Goal: Obtain resource: Obtain resource

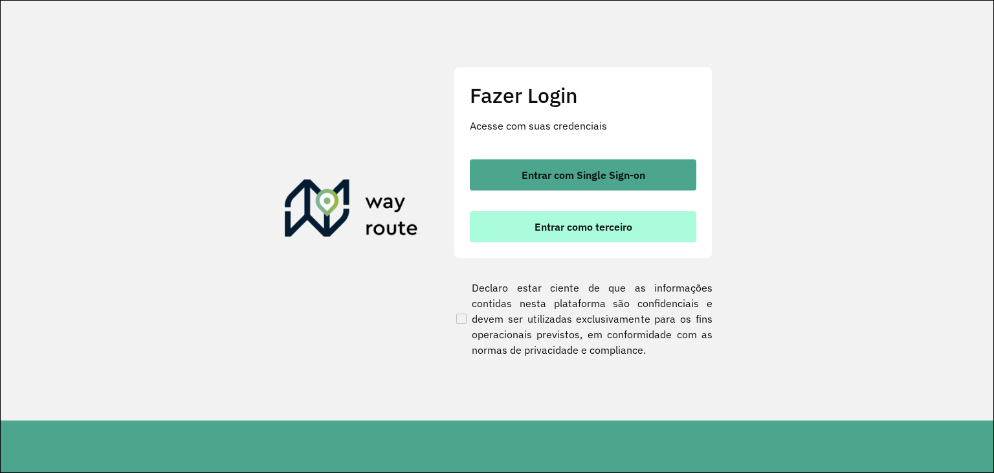
click at [578, 223] on span "Entrar como terceiro" at bounding box center [584, 226] width 98 height 10
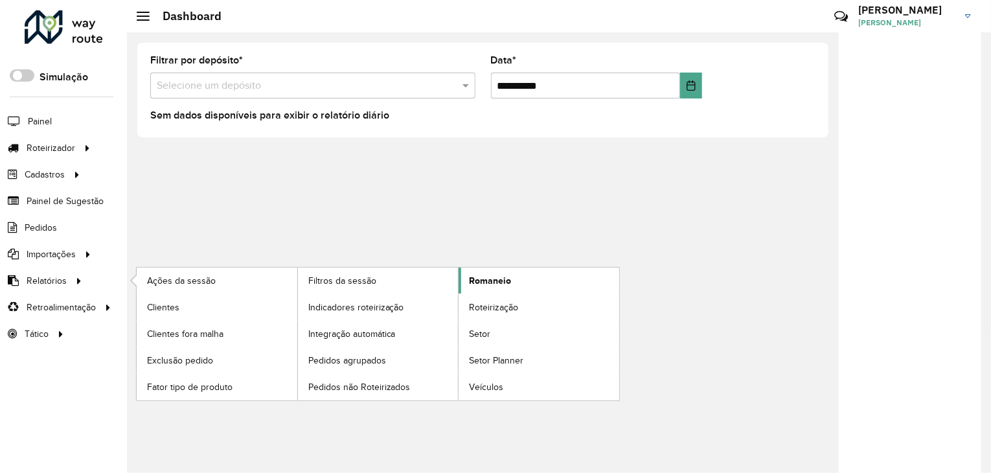
click at [493, 280] on span "Romaneio" at bounding box center [490, 281] width 42 height 14
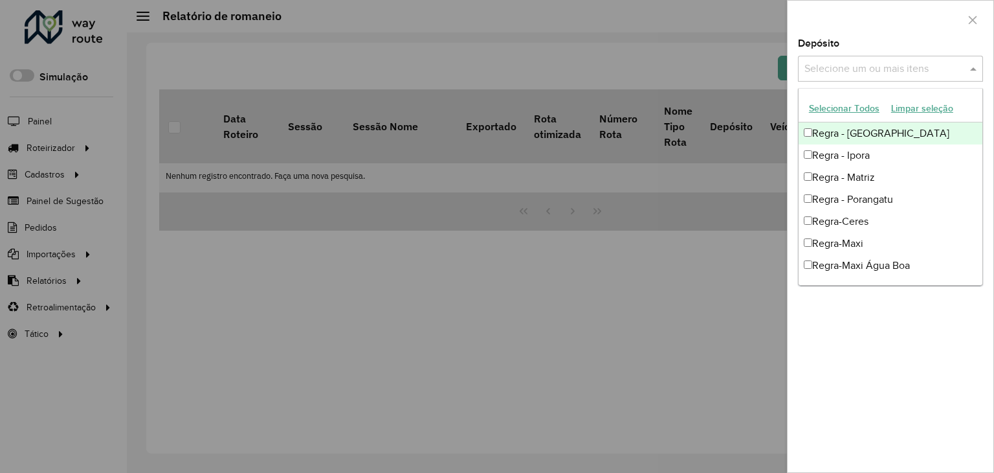
click at [890, 56] on div "Selecione um ou mais itens" at bounding box center [890, 69] width 185 height 26
click at [862, 107] on button "Selecionar Todos" at bounding box center [844, 108] width 82 height 20
click at [918, 36] on div at bounding box center [891, 20] width 206 height 38
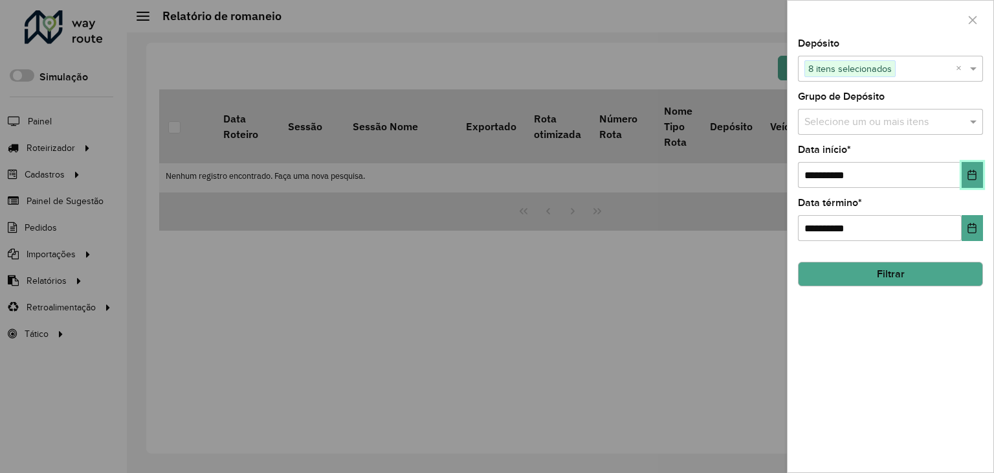
click at [975, 176] on icon "Choose Date" at bounding box center [972, 175] width 10 height 10
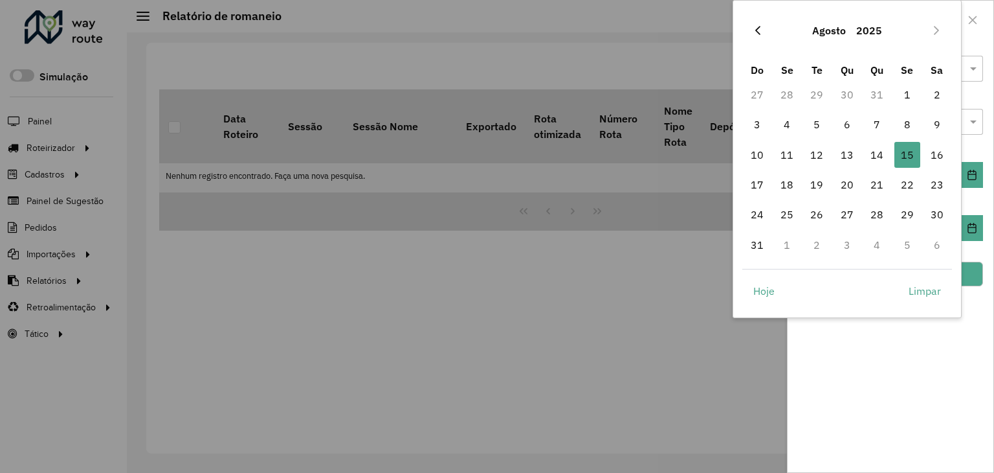
click at [753, 28] on icon "Previous Month" at bounding box center [758, 30] width 10 height 10
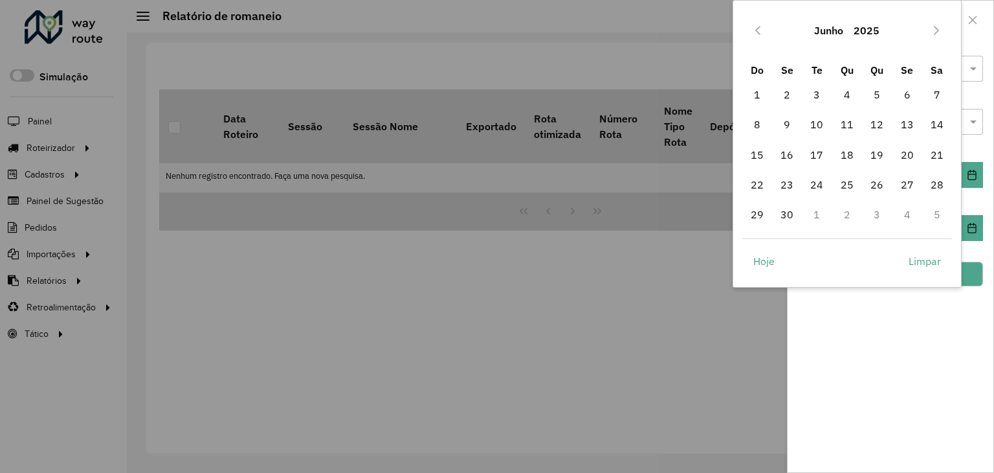
click at [753, 28] on icon "Previous Month" at bounding box center [758, 30] width 10 height 10
click at [754, 28] on icon "Previous Month" at bounding box center [758, 30] width 10 height 10
click at [755, 29] on icon "Previous Month" at bounding box center [758, 30] width 10 height 10
click at [756, 30] on icon "Previous Month" at bounding box center [758, 30] width 5 height 9
click at [756, 31] on icon "Previous Month" at bounding box center [758, 30] width 5 height 9
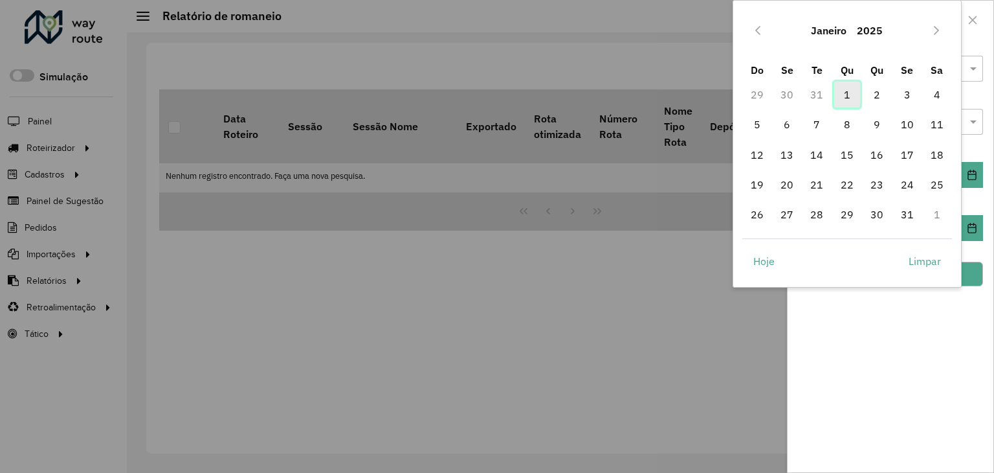
click at [847, 94] on span "1" at bounding box center [848, 95] width 26 height 26
type input "**********"
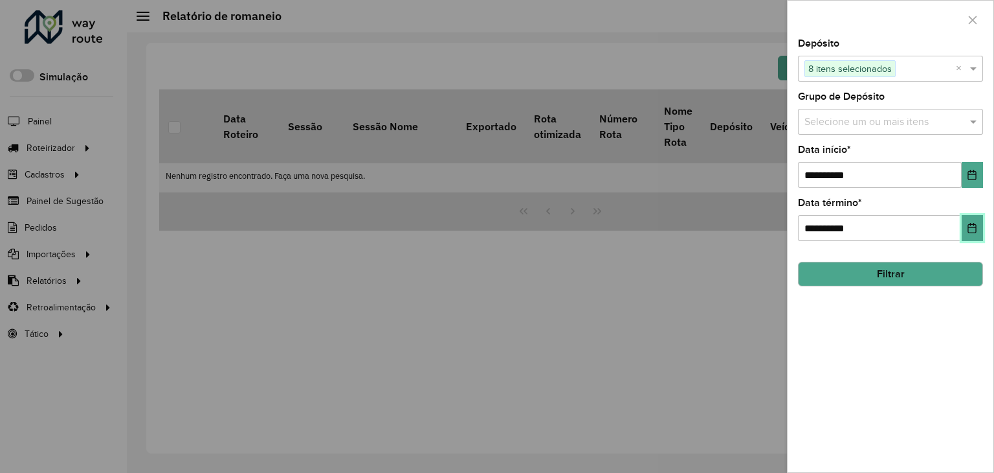
click at [975, 227] on icon "Choose Date" at bounding box center [972, 228] width 10 height 10
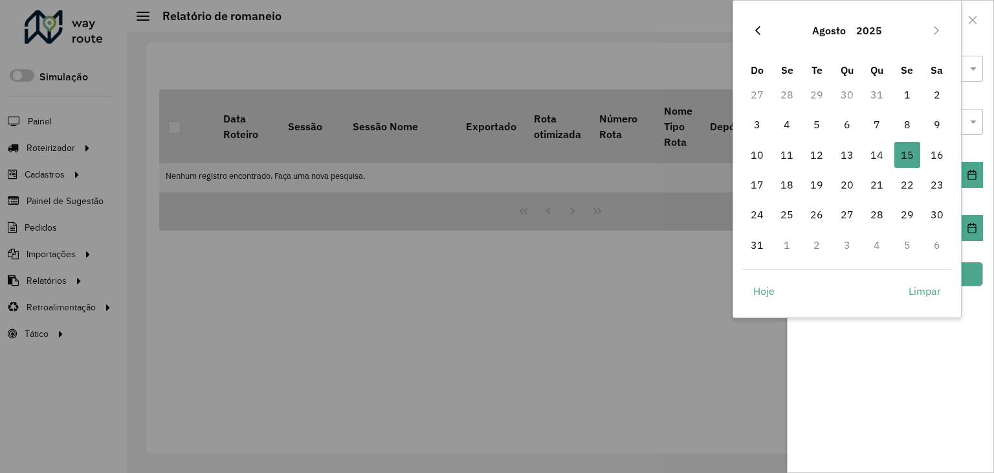
click at [759, 34] on icon "Previous Month" at bounding box center [758, 30] width 10 height 10
click at [758, 29] on icon "Previous Month" at bounding box center [758, 30] width 10 height 10
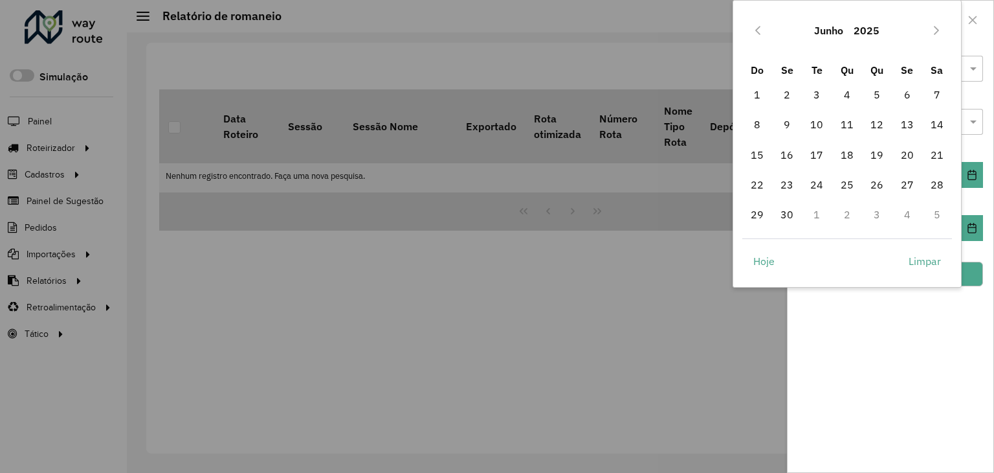
click at [758, 29] on icon "Previous Month" at bounding box center [758, 30] width 10 height 10
click at [912, 213] on span "31" at bounding box center [908, 214] width 26 height 26
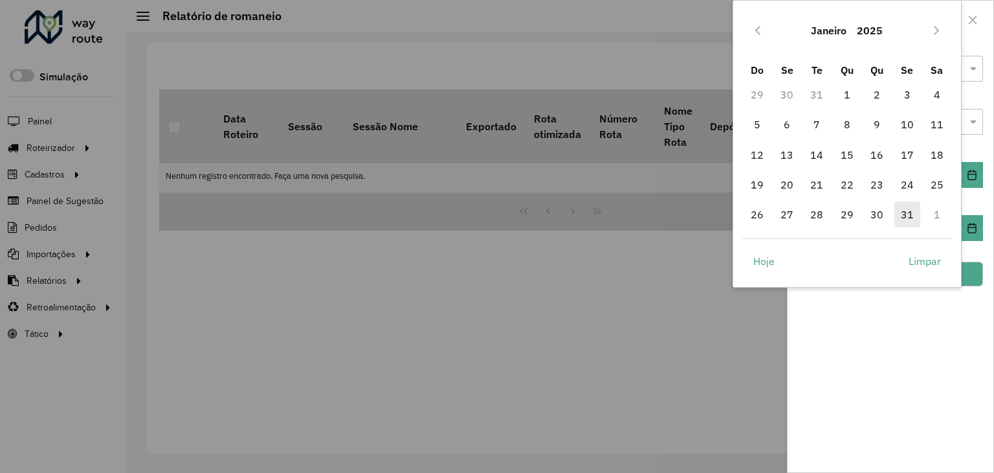
type input "**********"
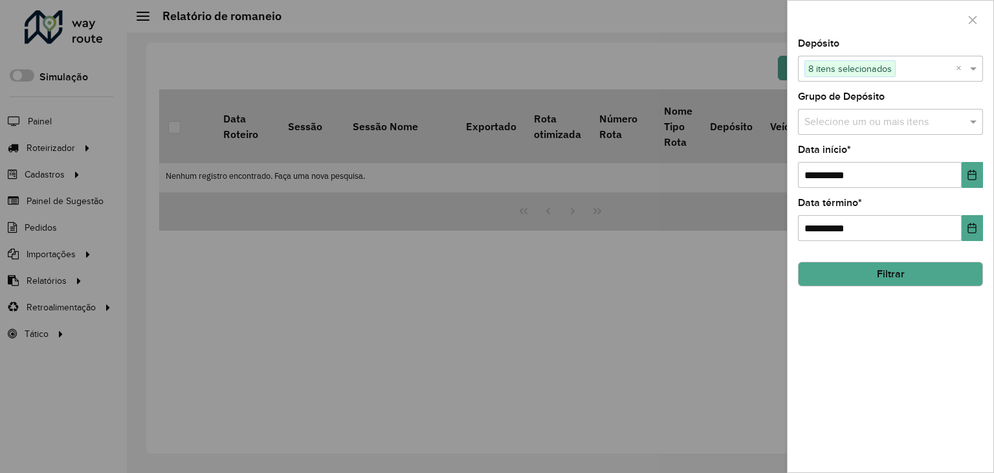
click at [899, 273] on button "Filtrar" at bounding box center [890, 274] width 185 height 25
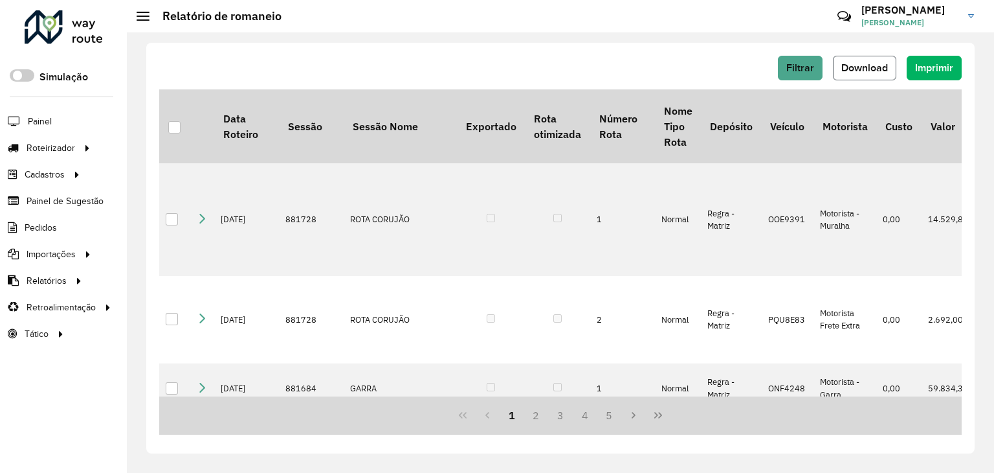
click at [860, 67] on span "Download" at bounding box center [865, 67] width 47 height 11
click at [807, 68] on span "Filtrar" at bounding box center [801, 67] width 28 height 11
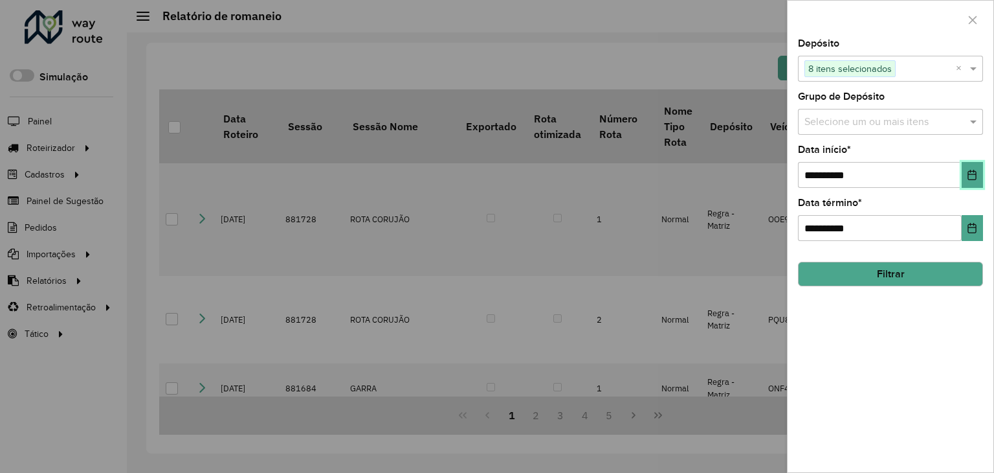
click at [971, 177] on icon "Choose Date" at bounding box center [972, 175] width 10 height 10
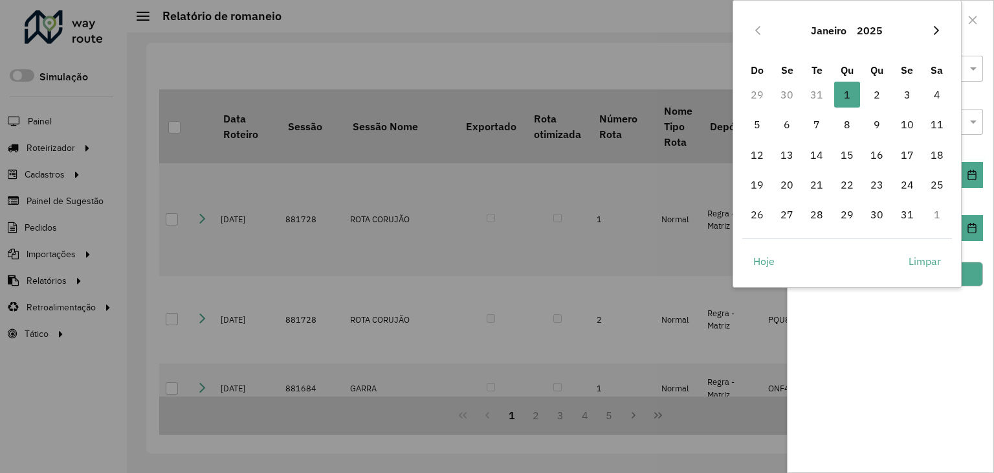
click at [934, 25] on icon "Next Month" at bounding box center [937, 30] width 10 height 10
click at [932, 96] on span "1" at bounding box center [938, 95] width 26 height 26
type input "**********"
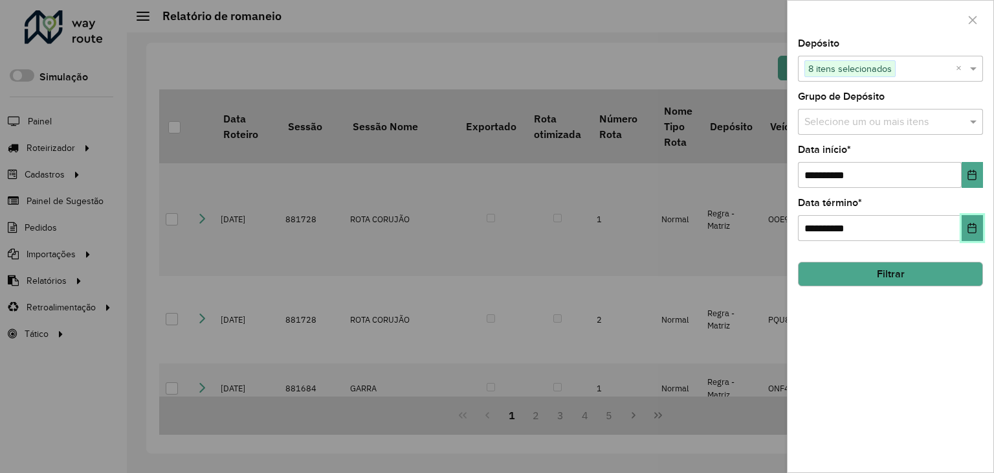
click at [967, 234] on button "Choose Date" at bounding box center [972, 228] width 21 height 26
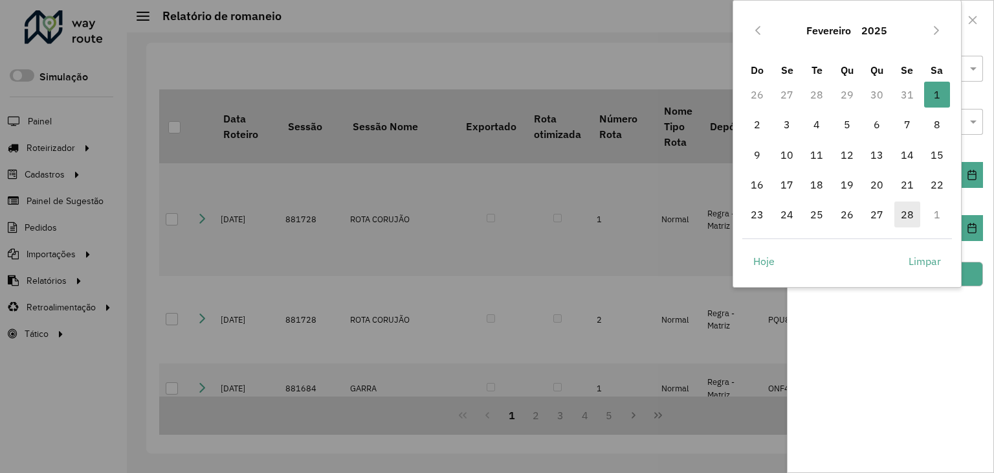
click at [910, 221] on span "28" at bounding box center [908, 214] width 26 height 26
type input "**********"
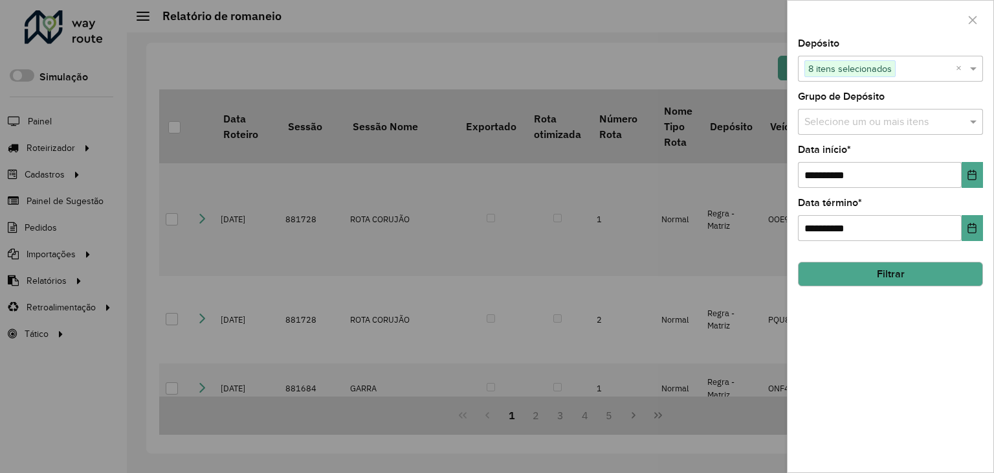
click at [879, 275] on button "Filtrar" at bounding box center [890, 274] width 185 height 25
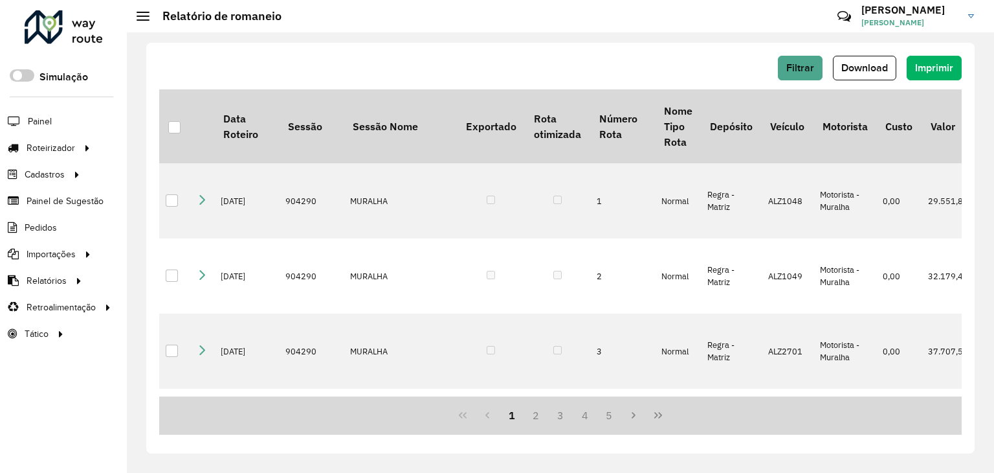
click at [609, 38] on div "Filtrar Download Imprimir Data Roteiro Sessão Sessão Nome Exportado Rota otimiz…" at bounding box center [561, 252] width 868 height 440
click at [844, 64] on span "Download" at bounding box center [865, 67] width 47 height 11
click at [805, 63] on span "Filtrar" at bounding box center [801, 67] width 28 height 11
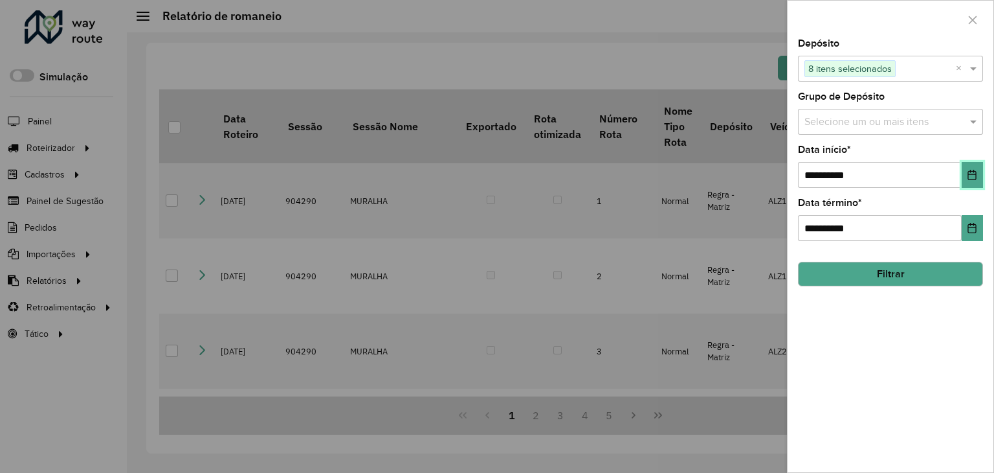
drag, startPoint x: 973, startPoint y: 174, endPoint x: 963, endPoint y: 175, distance: 9.7
click at [971, 172] on icon "Choose Date" at bounding box center [972, 175] width 10 height 10
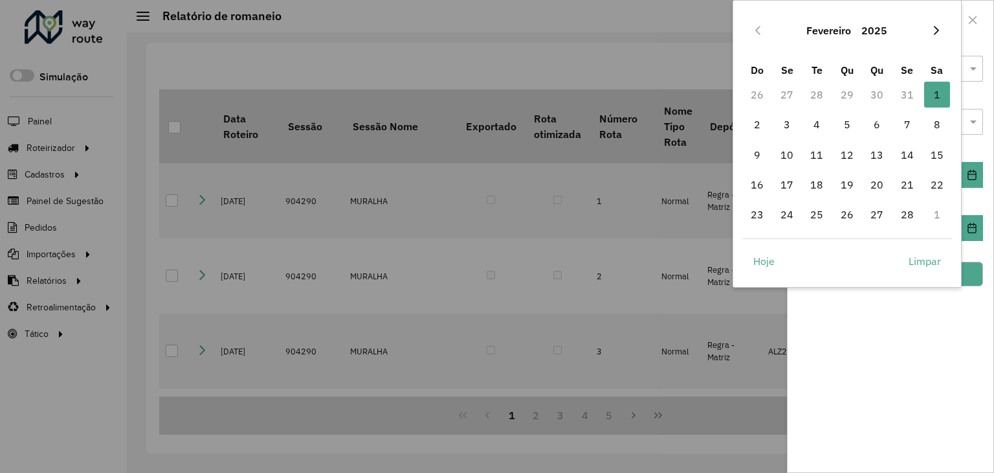
click at [933, 28] on icon "Next Month" at bounding box center [937, 30] width 10 height 10
click at [934, 94] on span "1" at bounding box center [938, 95] width 26 height 26
type input "**********"
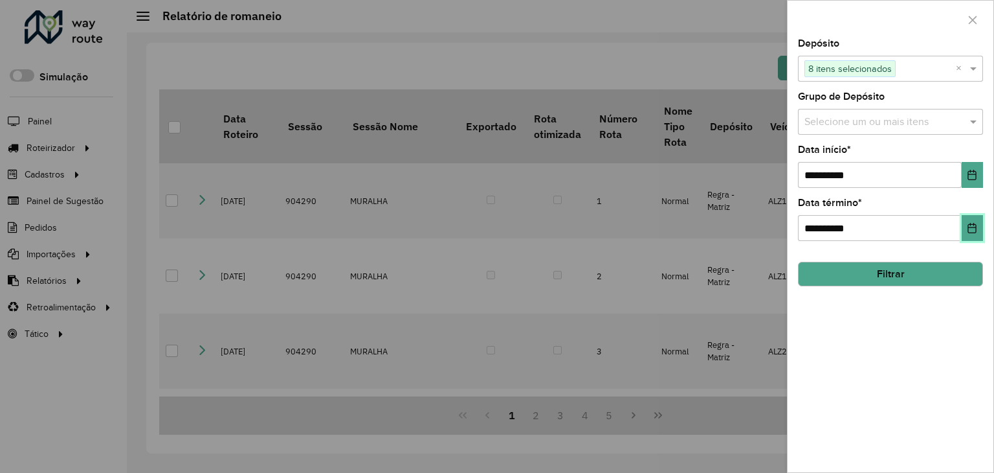
click at [971, 225] on icon "Choose Date" at bounding box center [972, 228] width 10 height 10
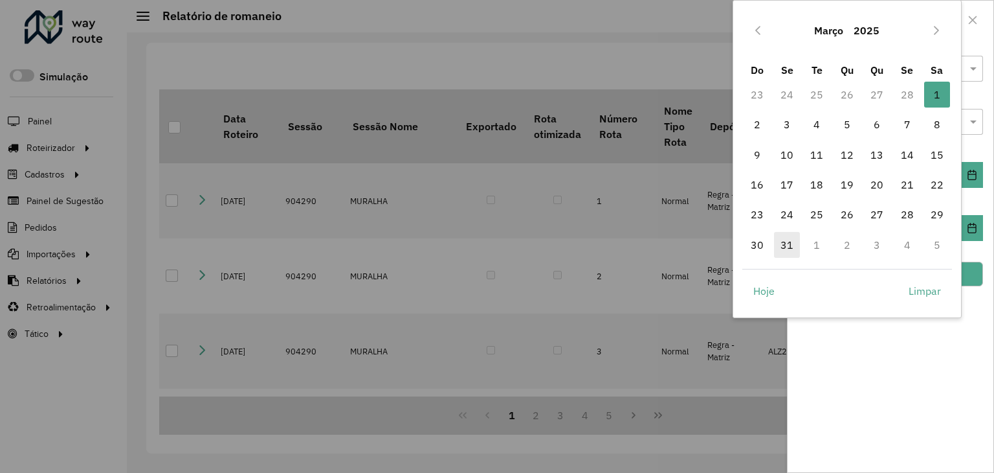
click at [785, 241] on span "31" at bounding box center [787, 245] width 26 height 26
type input "**********"
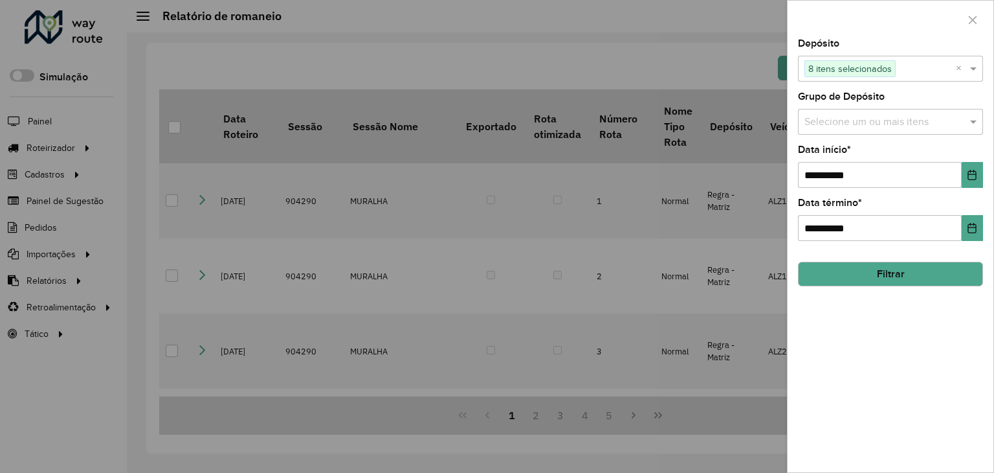
click at [891, 272] on button "Filtrar" at bounding box center [890, 274] width 185 height 25
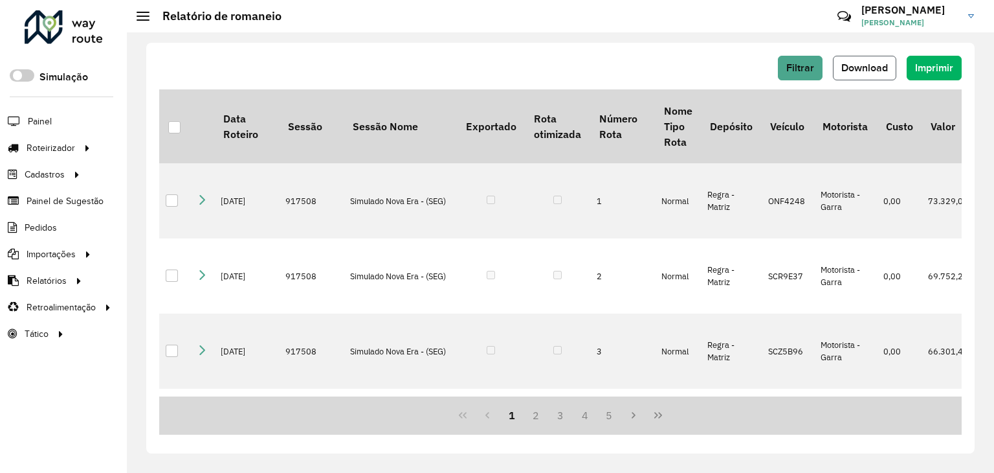
click at [860, 56] on button "Download" at bounding box center [864, 68] width 63 height 25
click at [802, 72] on span "Filtrar" at bounding box center [801, 67] width 28 height 11
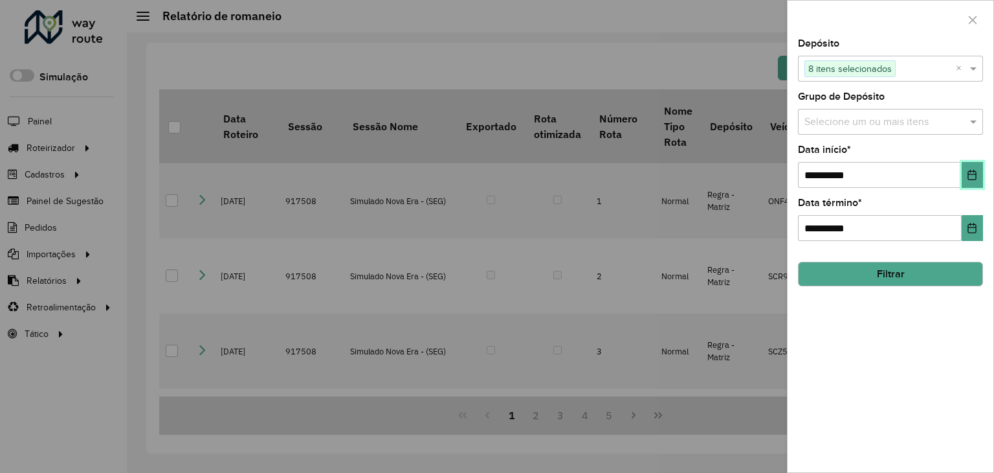
drag, startPoint x: 971, startPoint y: 174, endPoint x: 963, endPoint y: 181, distance: 10.1
click at [971, 174] on icon "Choose Date" at bounding box center [972, 175] width 10 height 10
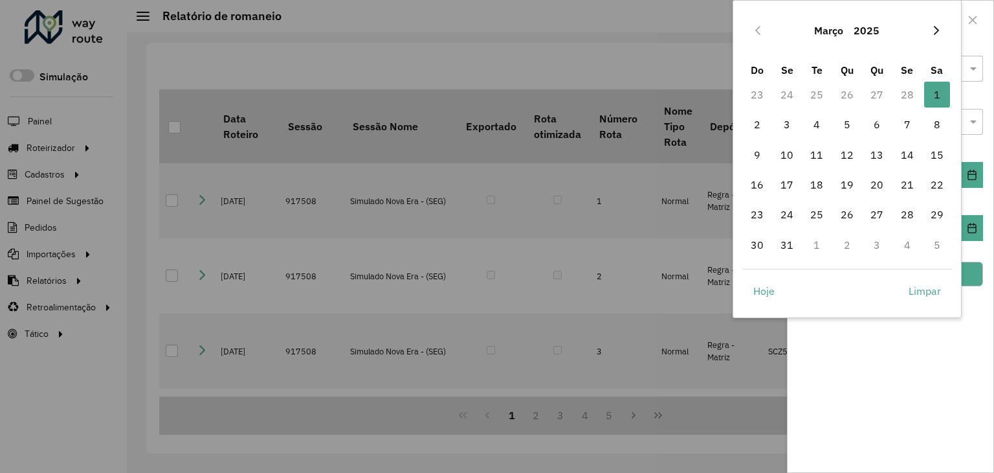
click at [937, 32] on icon "Next Month" at bounding box center [936, 30] width 5 height 9
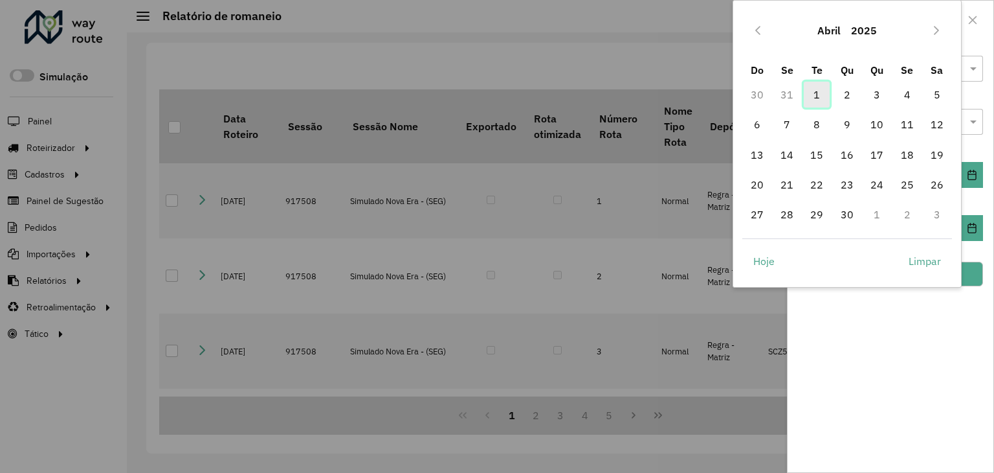
click at [824, 99] on span "1" at bounding box center [817, 95] width 26 height 26
type input "**********"
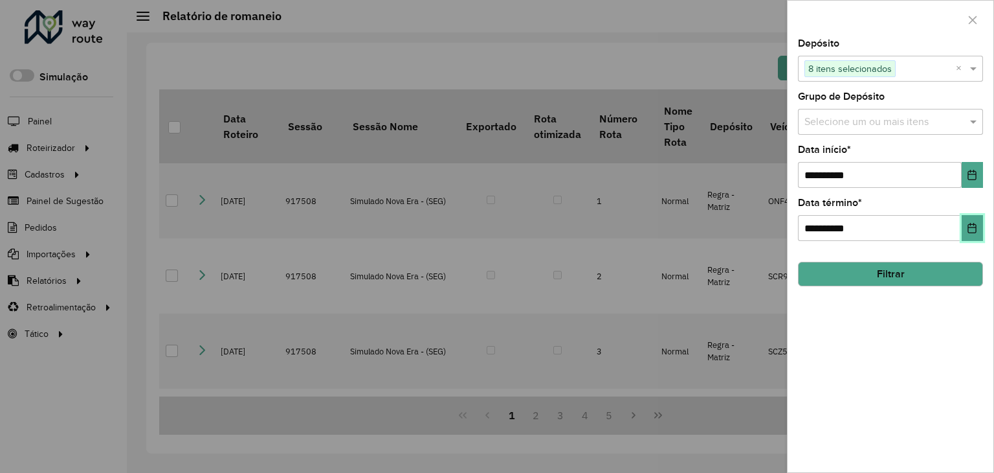
click at [974, 226] on icon "Choose Date" at bounding box center [972, 228] width 10 height 10
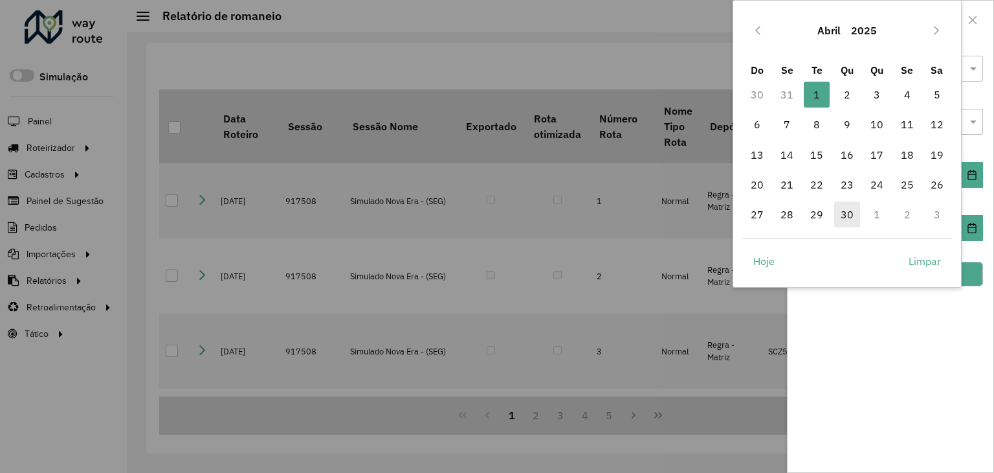
click at [846, 213] on span "30" at bounding box center [848, 214] width 26 height 26
type input "**********"
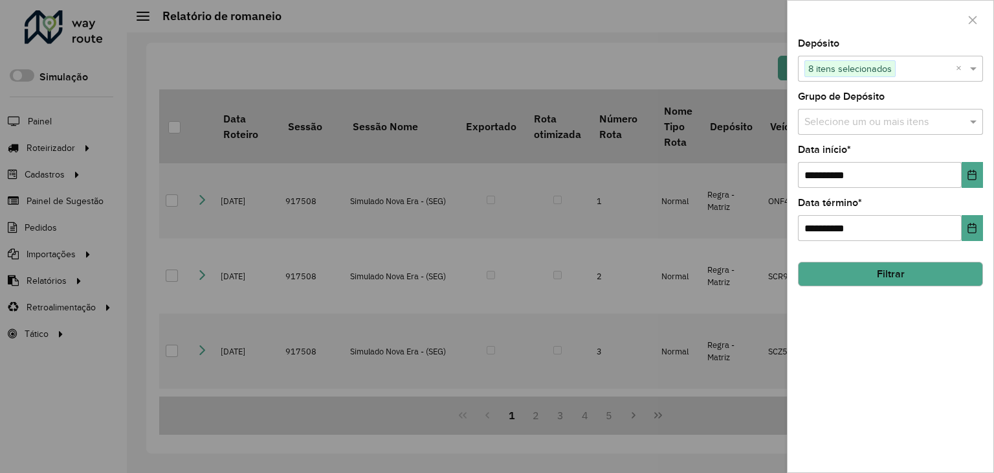
click at [880, 279] on button "Filtrar" at bounding box center [890, 274] width 185 height 25
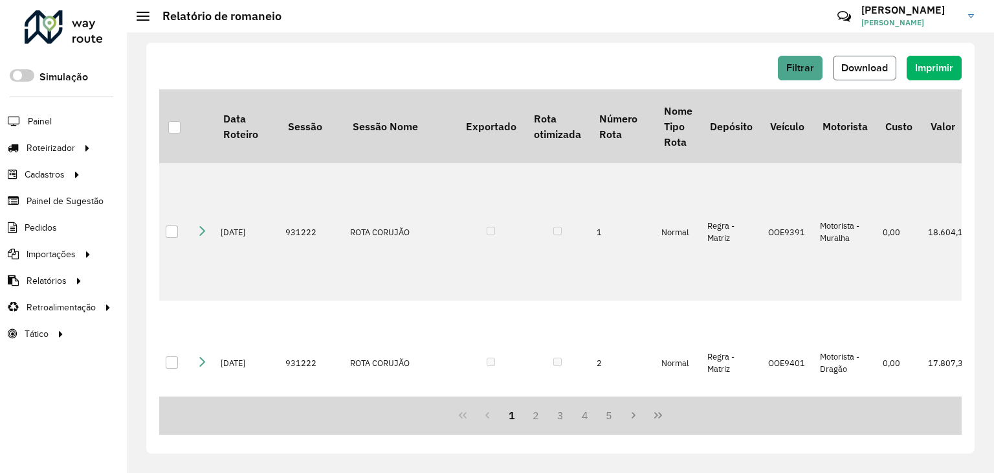
click at [857, 62] on span "Download" at bounding box center [865, 67] width 47 height 11
click at [872, 65] on span "Download" at bounding box center [865, 67] width 47 height 11
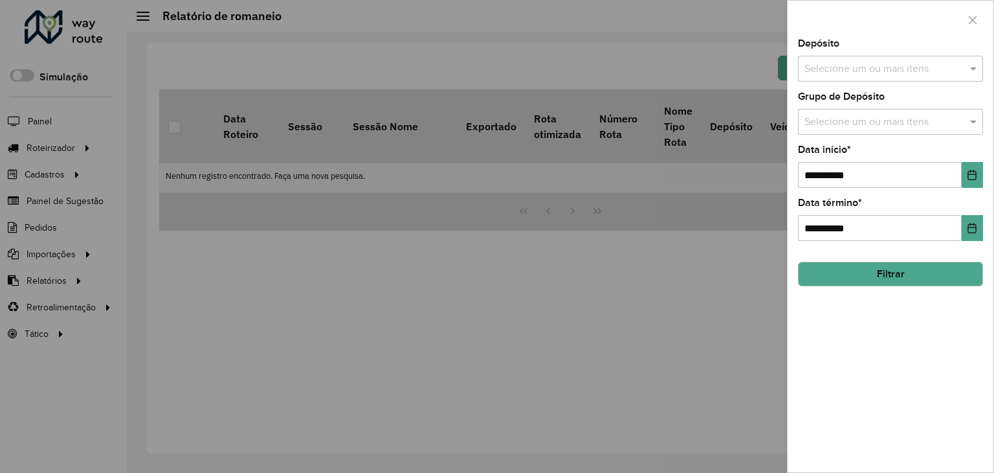
click at [914, 65] on input "text" at bounding box center [885, 70] width 166 height 16
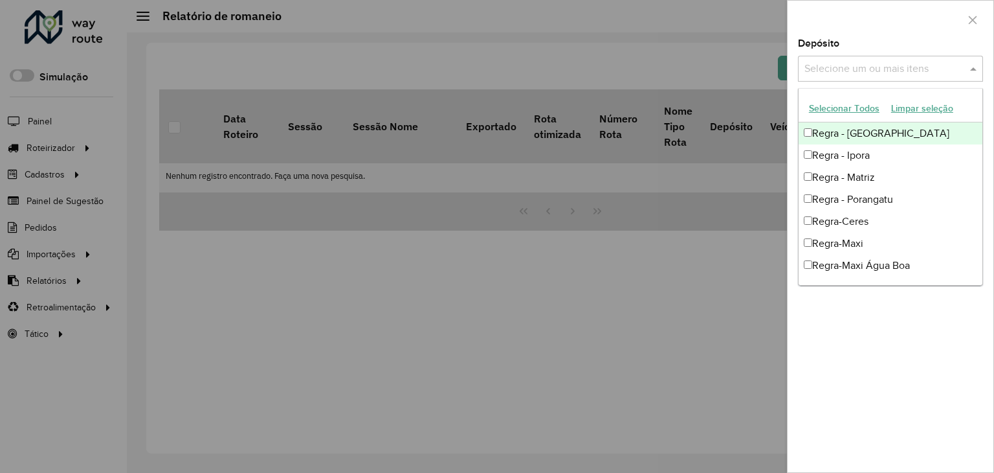
click at [826, 105] on button "Selecionar Todos" at bounding box center [844, 108] width 82 height 20
click at [908, 28] on div at bounding box center [891, 20] width 206 height 38
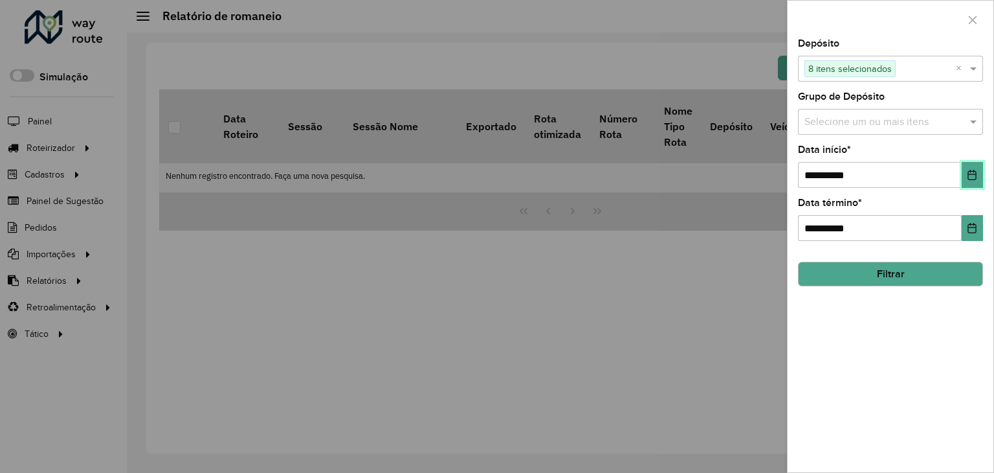
click at [969, 170] on icon "Choose Date" at bounding box center [972, 175] width 10 height 10
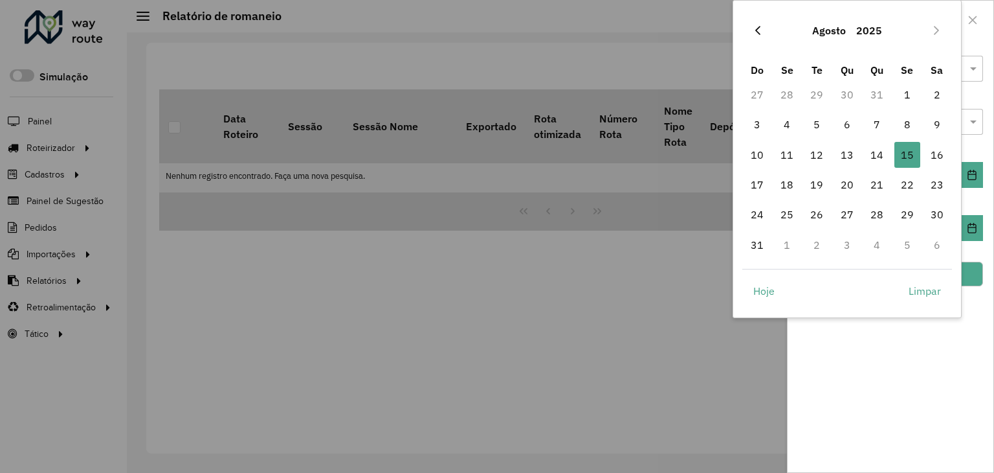
click at [760, 29] on icon "Previous Month" at bounding box center [758, 30] width 10 height 10
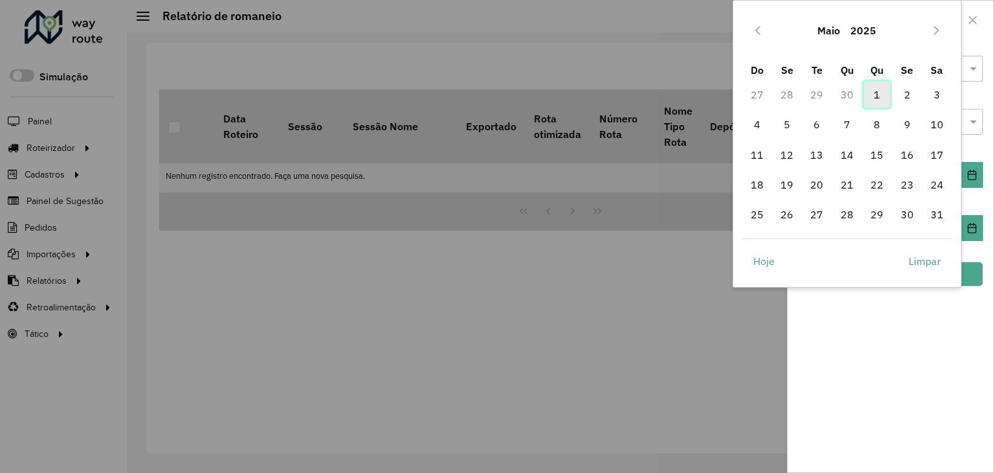
click at [881, 91] on span "1" at bounding box center [877, 95] width 26 height 26
type input "**********"
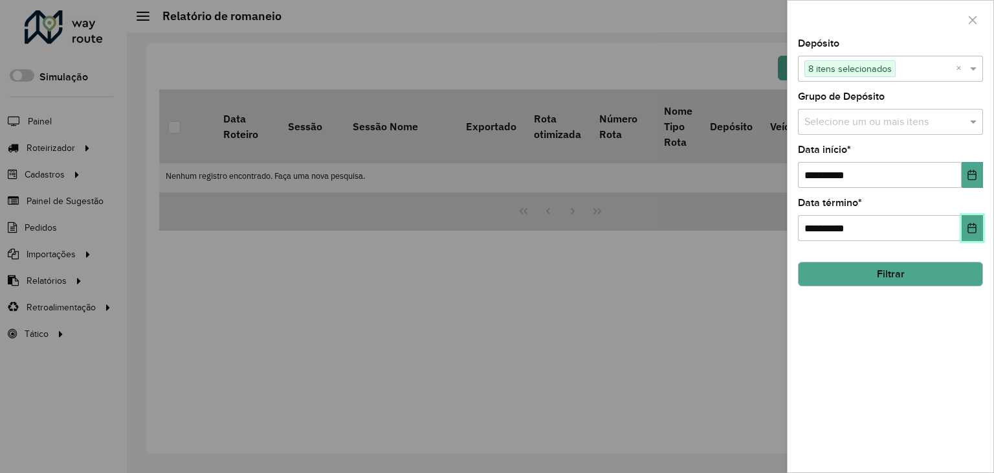
click at [961, 231] on span "**********" at bounding box center [890, 228] width 185 height 26
click at [979, 226] on button "Choose Date" at bounding box center [972, 228] width 21 height 26
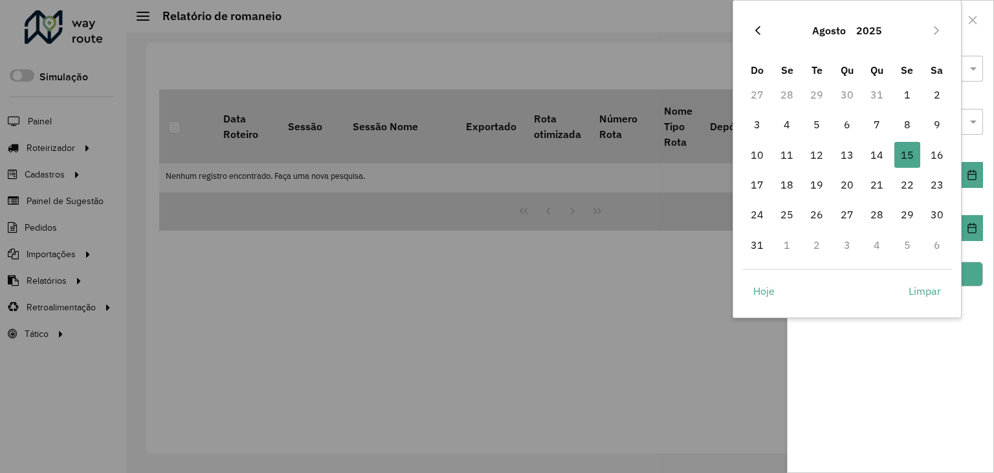
click at [762, 31] on icon "Previous Month" at bounding box center [758, 30] width 10 height 10
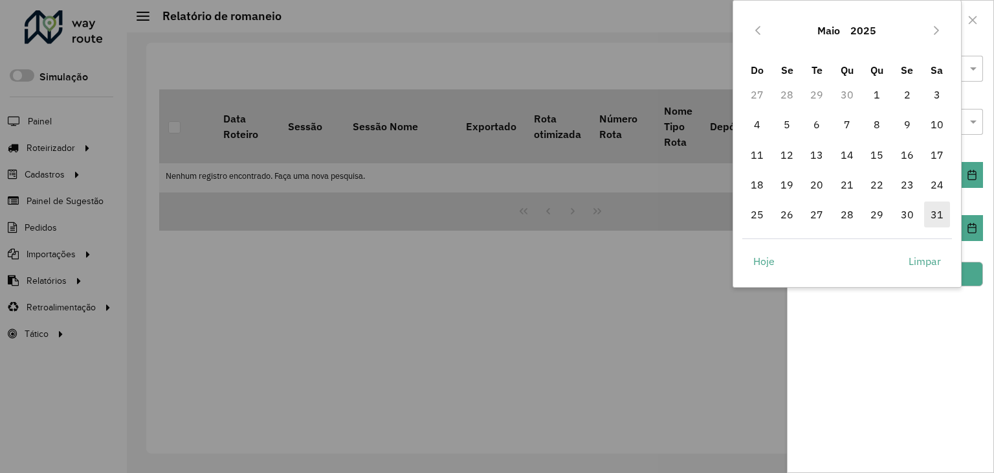
click at [939, 214] on span "31" at bounding box center [938, 214] width 26 height 26
type input "**********"
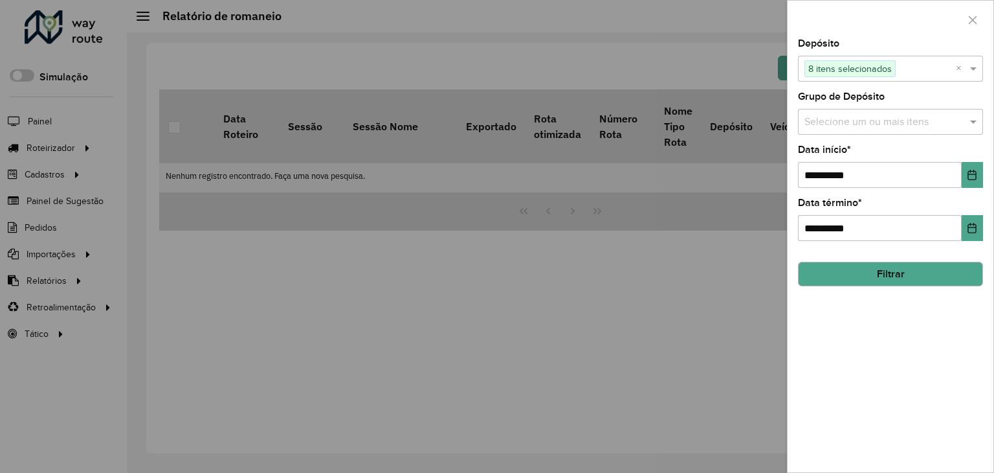
click at [886, 273] on button "Filtrar" at bounding box center [890, 274] width 185 height 25
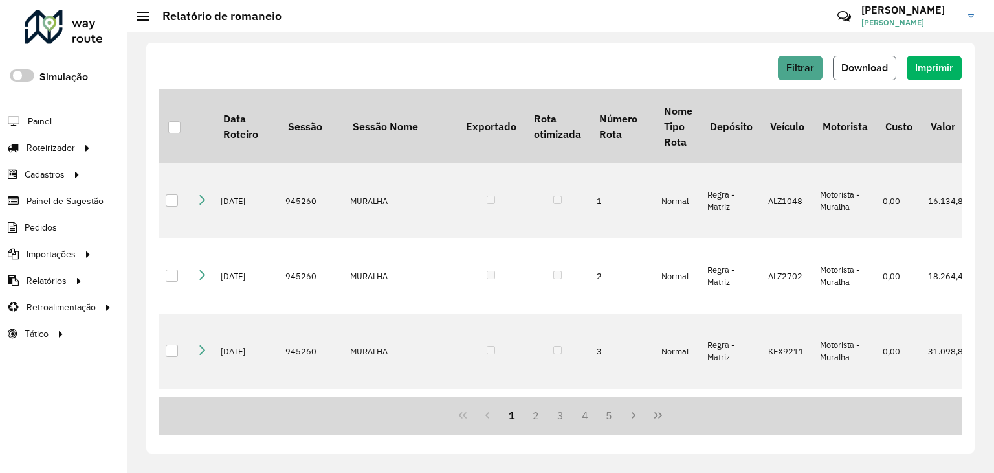
click at [876, 69] on span "Download" at bounding box center [865, 67] width 47 height 11
click at [800, 63] on span "Filtrar" at bounding box center [801, 67] width 28 height 11
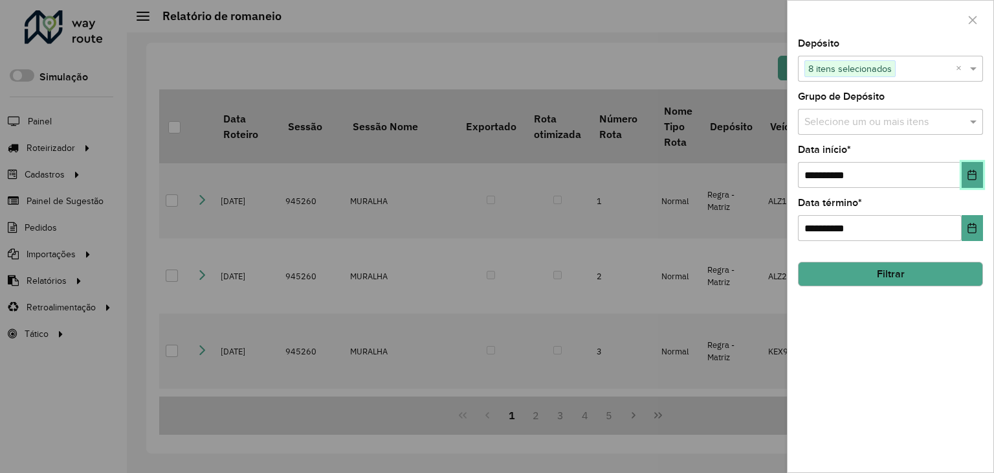
click at [970, 179] on button "Choose Date" at bounding box center [972, 175] width 21 height 26
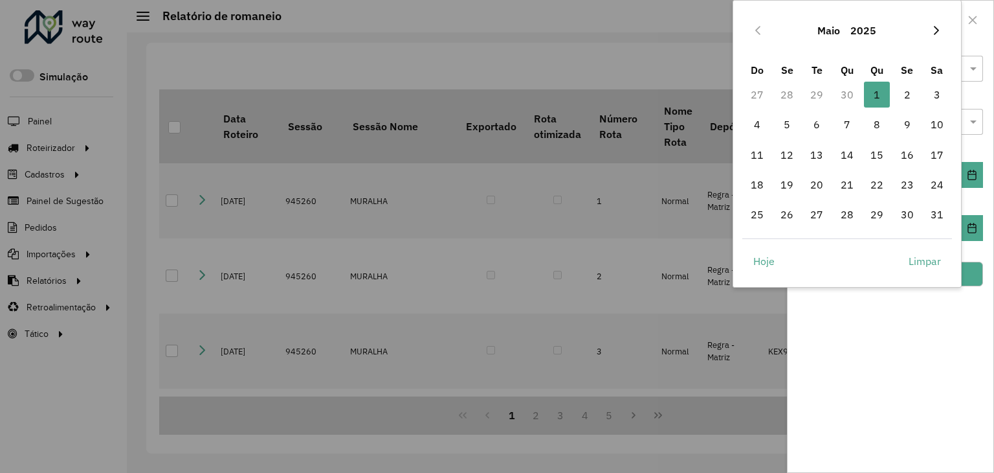
click at [940, 32] on icon "Next Month" at bounding box center [937, 30] width 10 height 10
click at [939, 32] on icon "Next Month" at bounding box center [937, 30] width 10 height 10
click at [814, 94] on span "1" at bounding box center [817, 95] width 26 height 26
type input "**********"
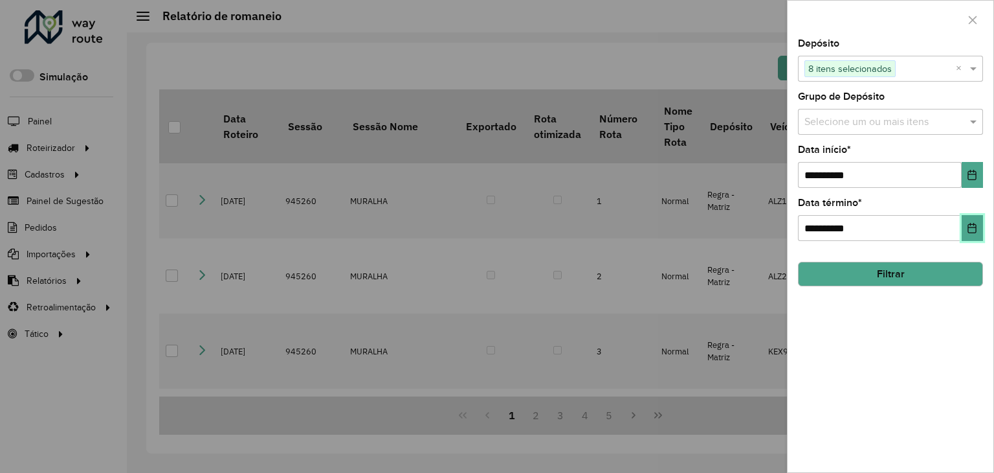
click at [969, 229] on icon "Choose Date" at bounding box center [972, 228] width 10 height 10
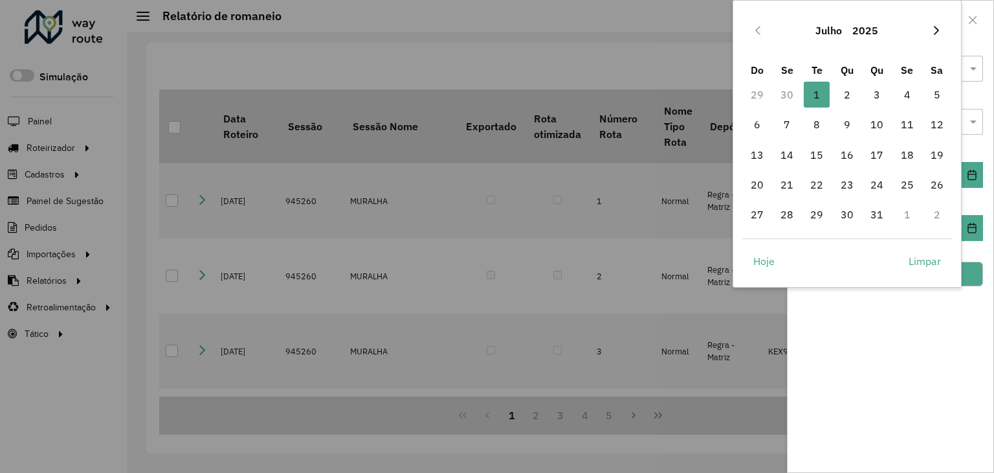
click at [941, 25] on icon "Next Month" at bounding box center [937, 30] width 10 height 10
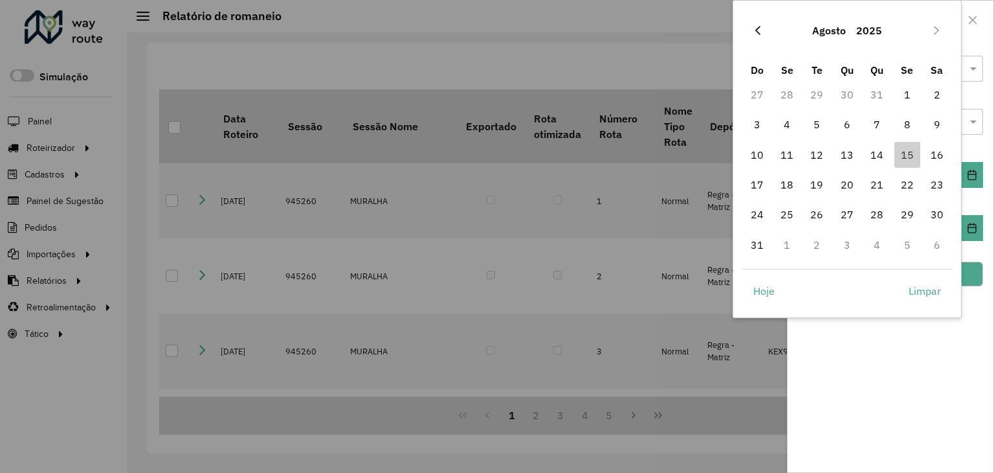
click at [758, 24] on button "Previous Month" at bounding box center [758, 30] width 21 height 21
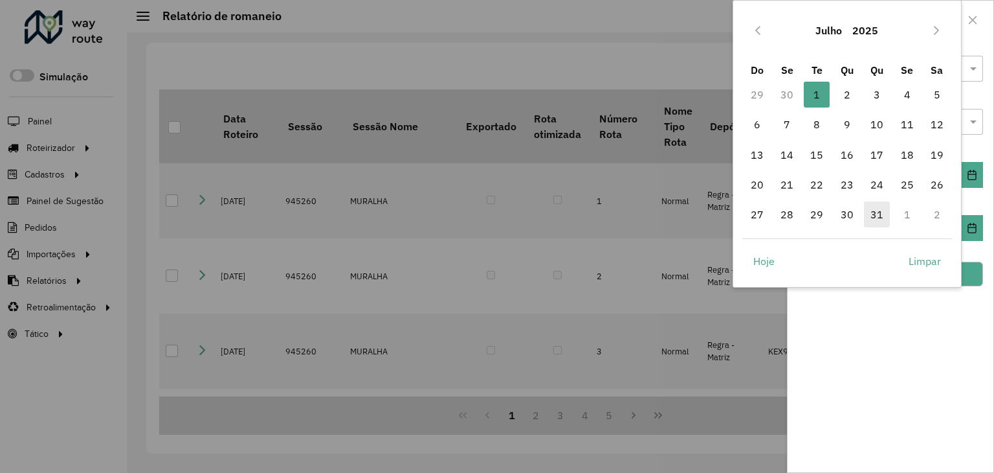
drag, startPoint x: 880, startPoint y: 213, endPoint x: 884, endPoint y: 226, distance: 13.7
click at [879, 213] on span "31" at bounding box center [877, 214] width 26 height 26
type input "**********"
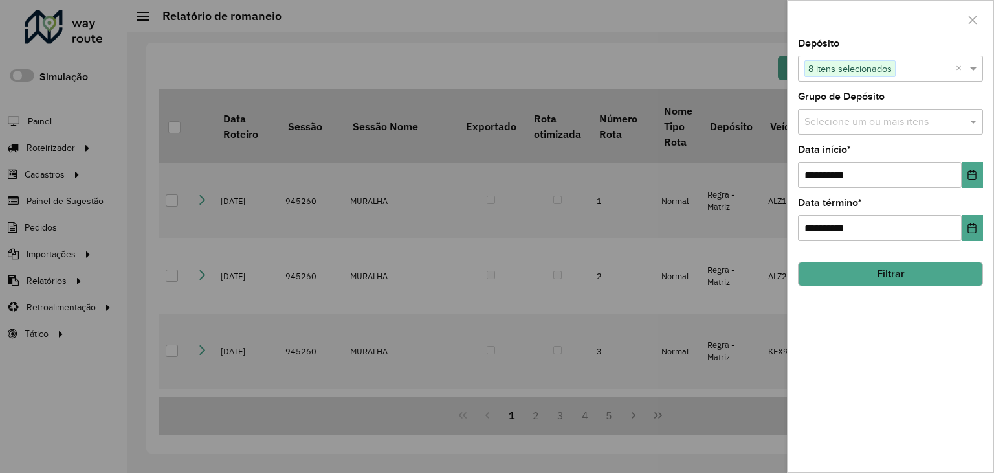
click at [885, 278] on button "Filtrar" at bounding box center [890, 274] width 185 height 25
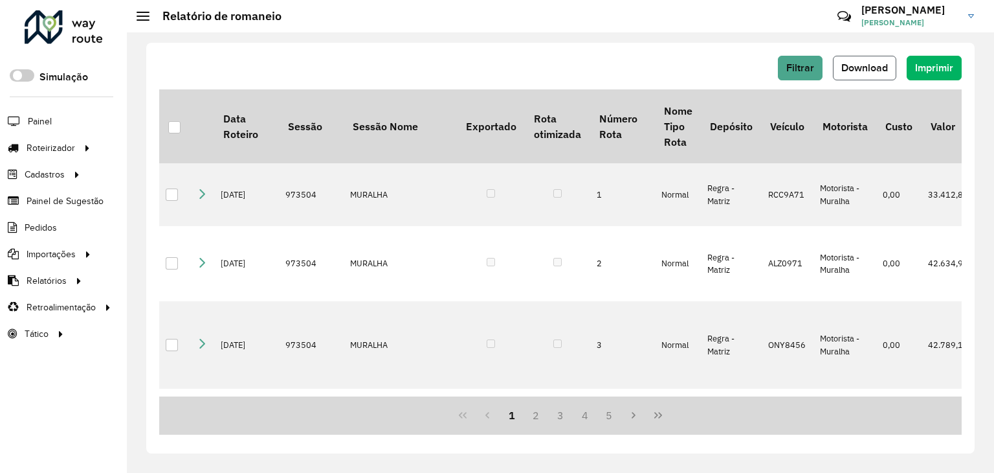
click at [873, 66] on span "Download" at bounding box center [865, 67] width 47 height 11
